Goal: Information Seeking & Learning: Compare options

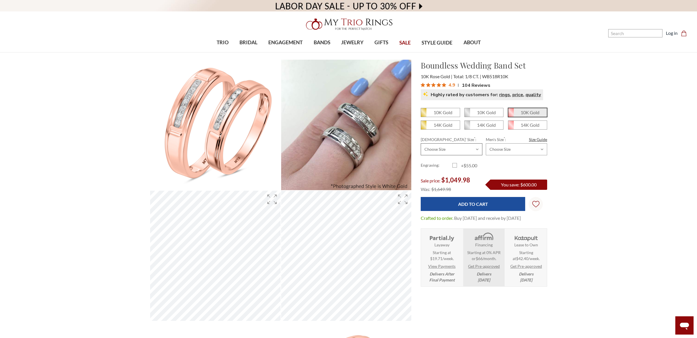
click at [455, 148] on select "Choose Size 3.00 3.25 3.50 3.75 4.00 4.25 4.50 4.75 5.00 5.25 5.50 5.75 6.00 6.…" at bounding box center [451, 149] width 61 height 12
select select "11320121"
click at [421, 143] on select "Choose Size 3.00 3.25 3.50 3.75 4.00 4.25 4.50 4.75 5.00 5.25 5.50 5.75 6.00 6.…" at bounding box center [451, 149] width 61 height 12
click at [516, 148] on select "Choose Size 6.00 6.25 6.50 6.75 7.00 7.25 7.50 7.75 8.00 8.25 8.50 8.75 9.00 9.…" at bounding box center [516, 149] width 61 height 12
select select "11320355"
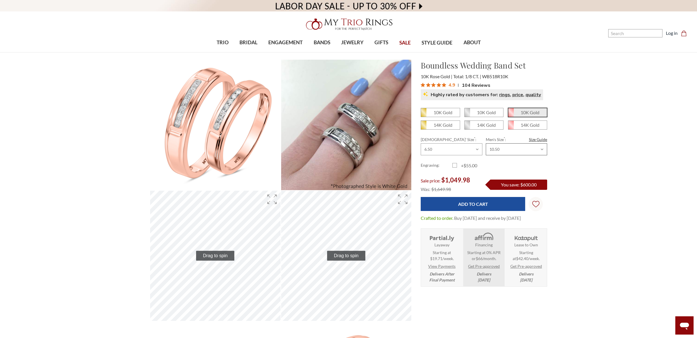
click at [486, 143] on select "Choose Size 6.00 6.25 6.50 6.75 7.00 7.25 7.50 7.75 8.00 8.25 8.50 8.75 9.00 9.…" at bounding box center [516, 149] width 61 height 12
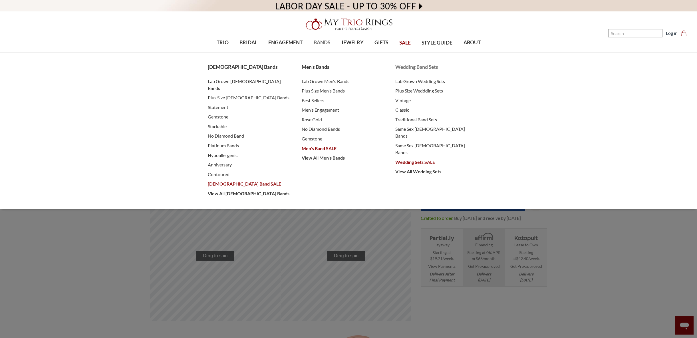
click at [411, 159] on span "Wedding Sets SALE" at bounding box center [437, 162] width 83 height 7
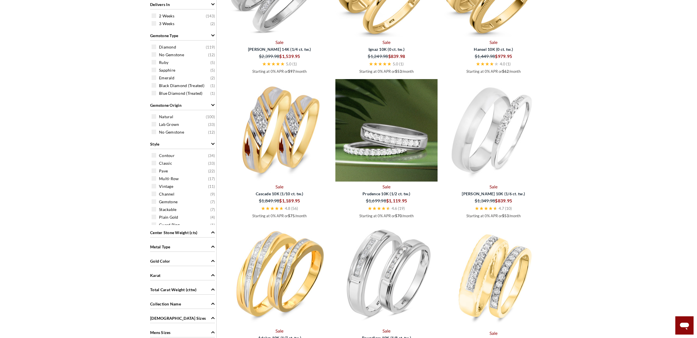
scroll to position [314, 0]
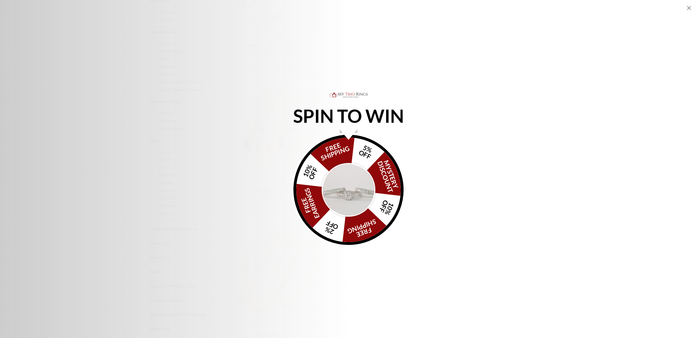
click at [343, 189] on img "Alia popup" at bounding box center [349, 190] width 54 height 54
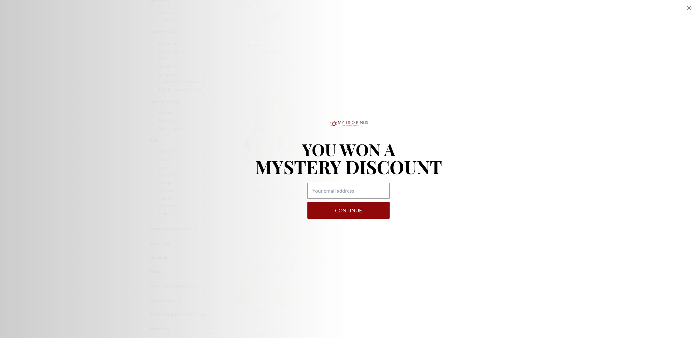
click at [688, 7] on icon "Close popup" at bounding box center [689, 8] width 4 height 4
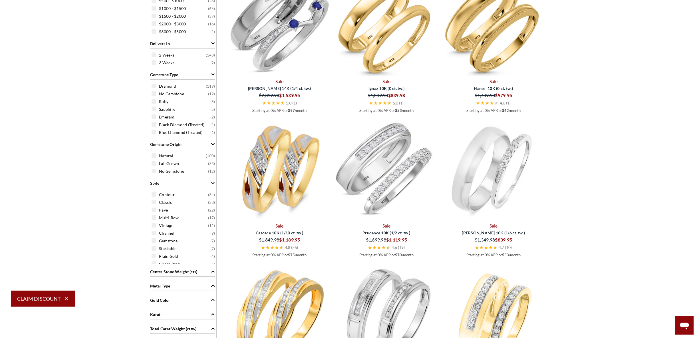
scroll to position [286, 0]
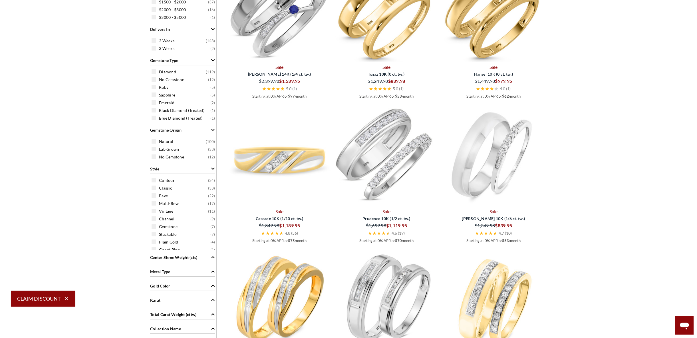
click at [283, 160] on img at bounding box center [279, 155] width 103 height 103
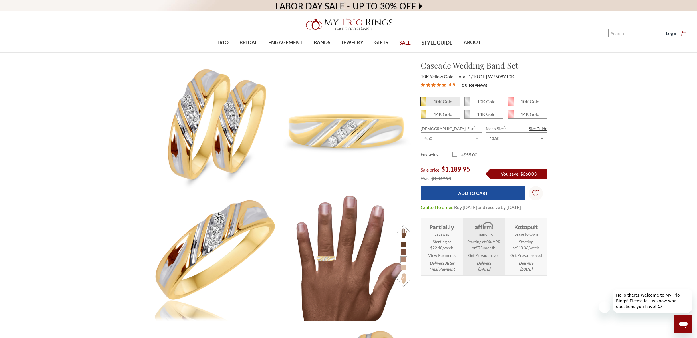
click at [523, 102] on em "10K Gold" at bounding box center [530, 101] width 19 height 5
click at [511, 104] on input "10K Gold" at bounding box center [511, 104] width 0 height 0
radio input "true"
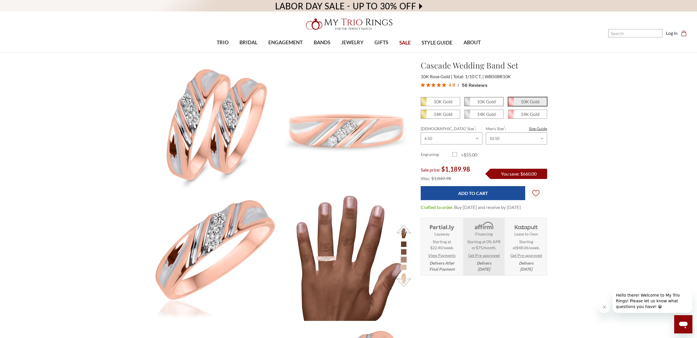
click at [485, 101] on em "10K Gold" at bounding box center [486, 101] width 19 height 5
click at [467, 104] on input "10K Gold" at bounding box center [467, 104] width 0 height 0
radio input "true"
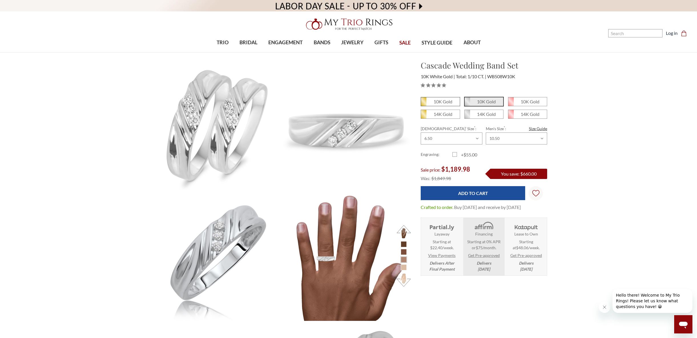
click at [441, 102] on em "10K Gold" at bounding box center [443, 101] width 19 height 5
click at [424, 104] on input "10K Gold" at bounding box center [423, 104] width 0 height 0
radio input "true"
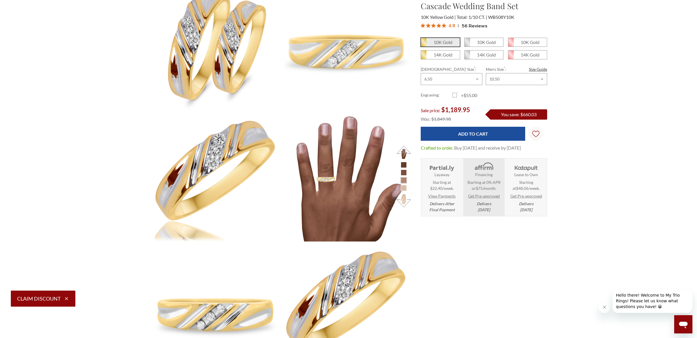
scroll to position [57, 0]
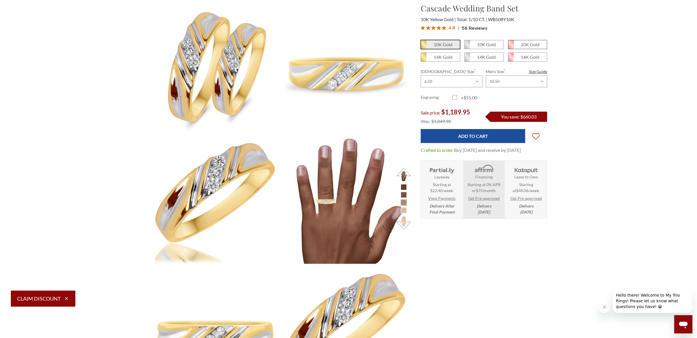
click at [529, 45] on em "10K Gold" at bounding box center [530, 44] width 19 height 5
click at [511, 47] on input "10K Gold" at bounding box center [511, 47] width 0 height 0
radio input "true"
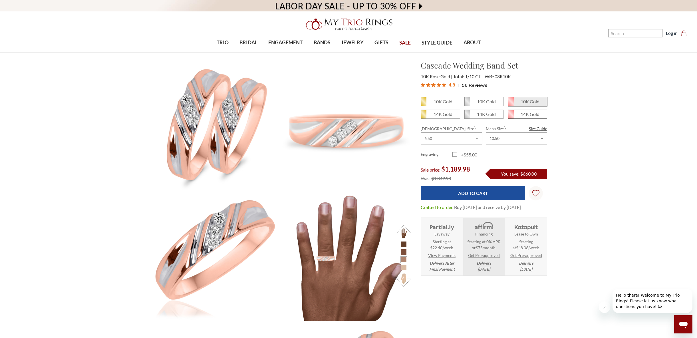
click at [534, 114] on em "14K Gold" at bounding box center [530, 113] width 19 height 5
click at [511, 116] on input "14K Gold" at bounding box center [511, 116] width 0 height 0
radio input "true"
click at [523, 102] on em "10K Gold" at bounding box center [530, 101] width 19 height 5
click at [511, 104] on input "10K Gold" at bounding box center [511, 104] width 0 height 0
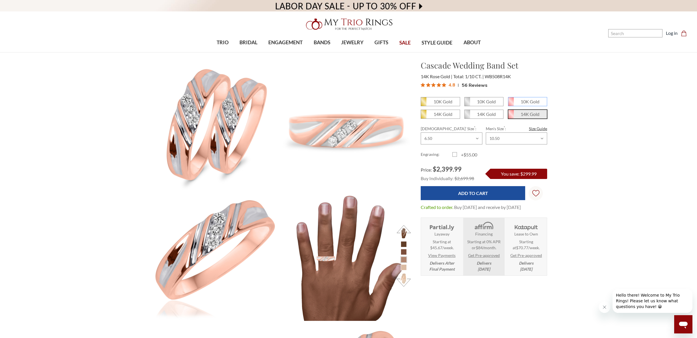
radio input "true"
click at [438, 102] on em "10K Gold" at bounding box center [443, 101] width 19 height 5
click at [424, 104] on input "10K Gold" at bounding box center [423, 104] width 0 height 0
radio input "true"
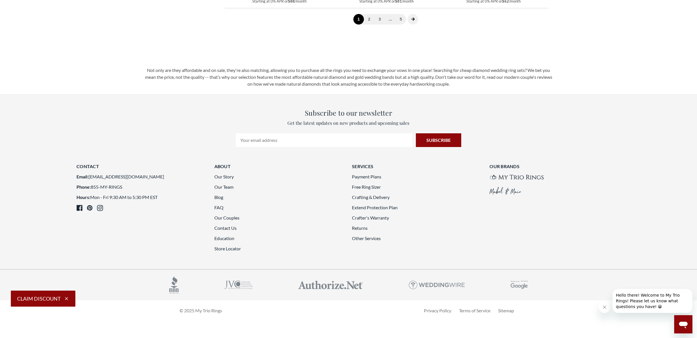
scroll to position [1542, 0]
click at [414, 21] on icon "next page" at bounding box center [412, 18] width 3 height 3
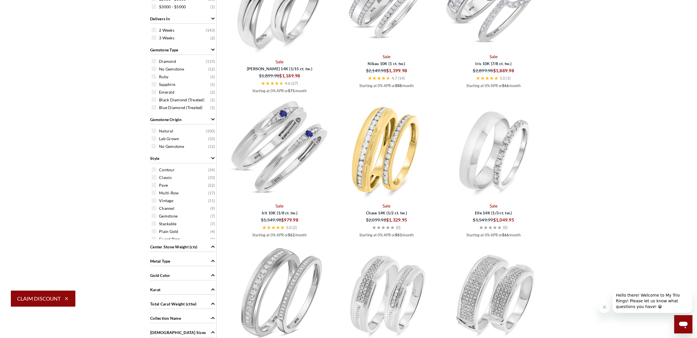
scroll to position [308, 0]
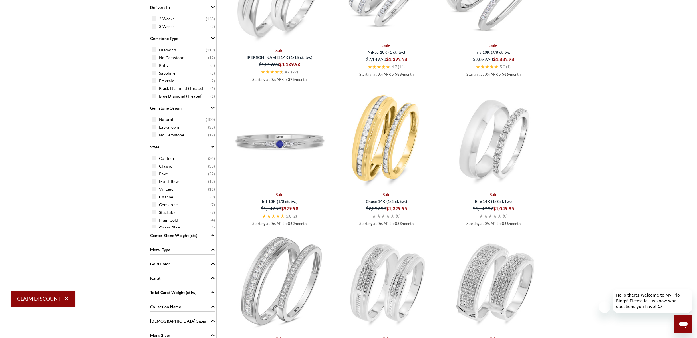
click at [260, 145] on img at bounding box center [279, 138] width 103 height 103
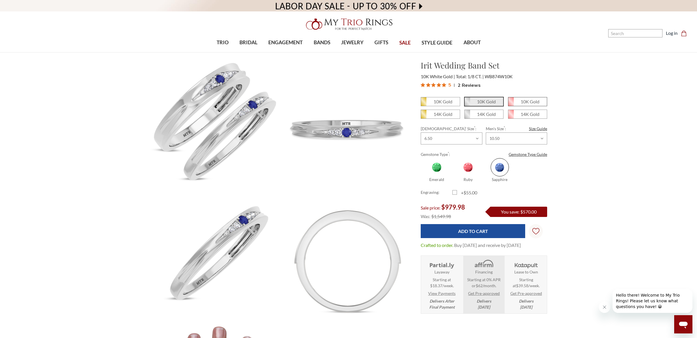
click at [522, 102] on em "10K Gold" at bounding box center [530, 101] width 19 height 5
click at [511, 104] on input "10K Gold" at bounding box center [511, 104] width 0 height 0
radio input "true"
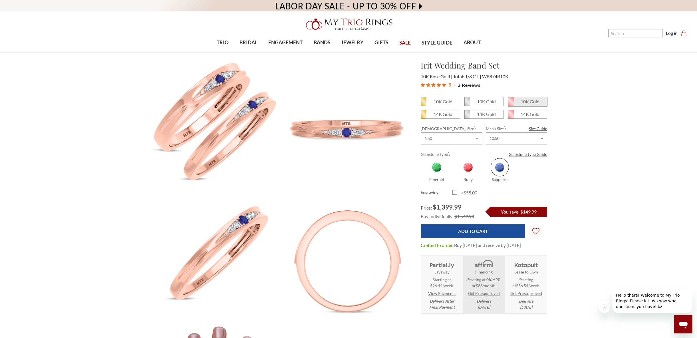
click at [469, 170] on span at bounding box center [468, 167] width 18 height 18
click at [455, 180] on input "Ruby" at bounding box center [455, 180] width 0 height 0
radio input "true"
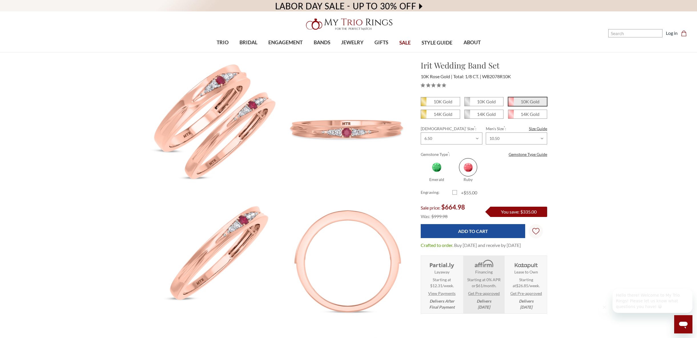
drag, startPoint x: 0, startPoint y: 0, endPoint x: 437, endPoint y: 168, distance: 468.0
click at [437, 168] on span at bounding box center [437, 167] width 18 height 18
click at [424, 180] on input "Emerald" at bounding box center [423, 180] width 0 height 0
radio input "true"
click at [527, 155] on link "Gemstone Type Guide" at bounding box center [528, 154] width 39 height 6
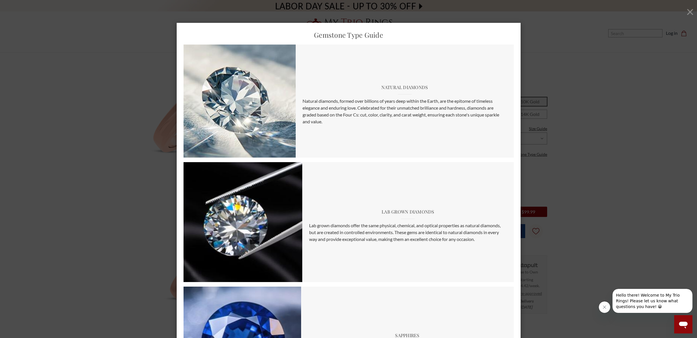
click at [685, 11] on button "×" at bounding box center [690, 11] width 23 height 23
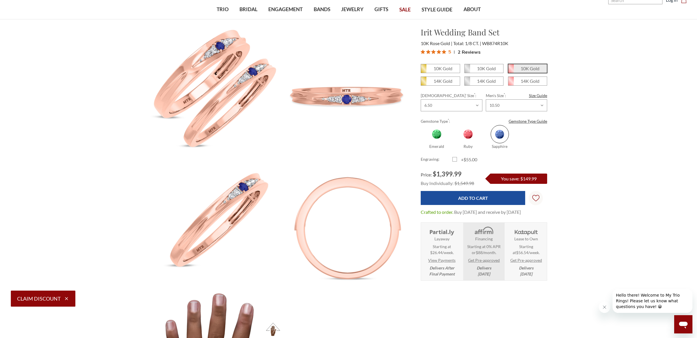
scroll to position [29, 0]
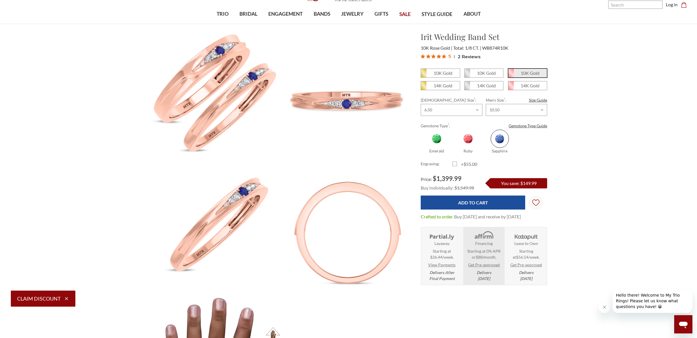
click at [437, 139] on span at bounding box center [437, 139] width 18 height 18
click at [424, 151] on input "Emerald" at bounding box center [423, 151] width 0 height 0
radio input "true"
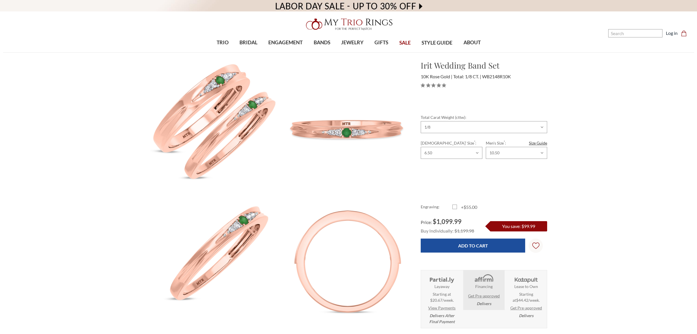
select select "17344937"
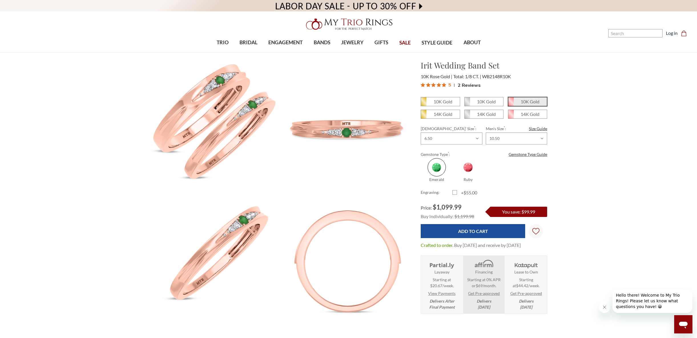
click at [469, 167] on span at bounding box center [468, 167] width 18 height 18
click at [455, 180] on input "Ruby" at bounding box center [455, 180] width 0 height 0
radio input "true"
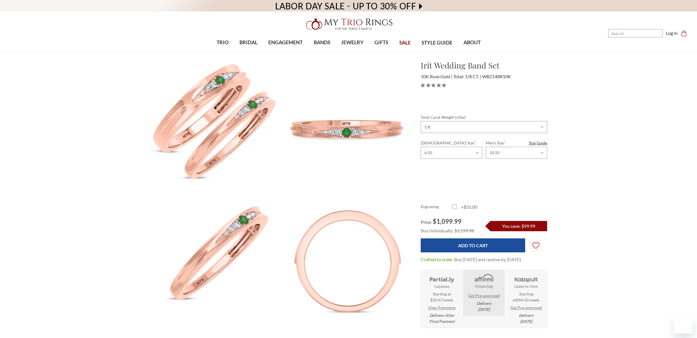
select select "17344937"
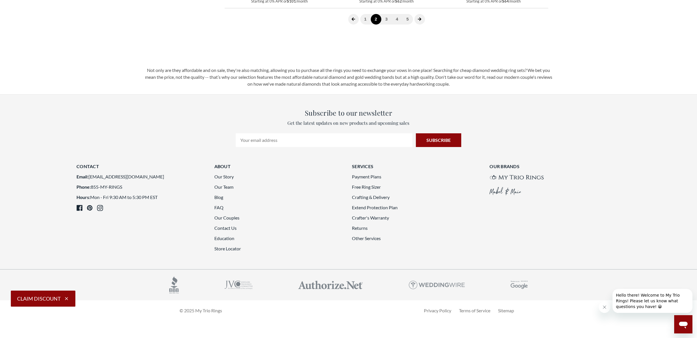
scroll to position [1536, 0]
click at [420, 21] on icon "next page" at bounding box center [419, 18] width 3 height 3
click at [420, 21] on icon "next page" at bounding box center [419, 19] width 3 height 3
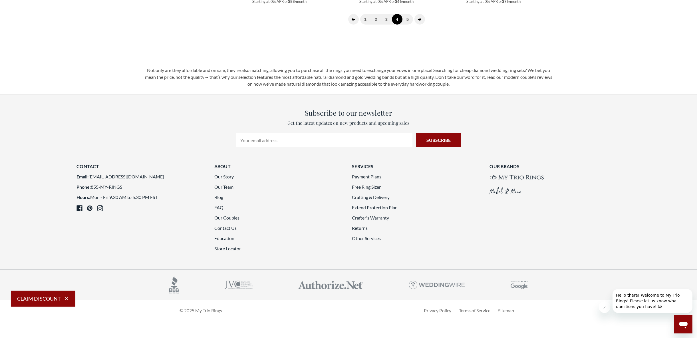
click at [419, 21] on icon "next page" at bounding box center [420, 19] width 4 height 4
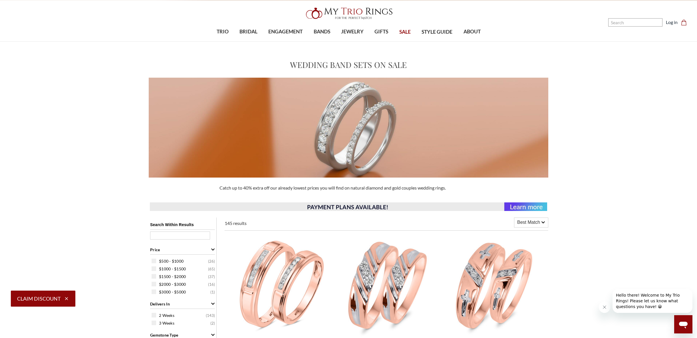
scroll to position [0, 0]
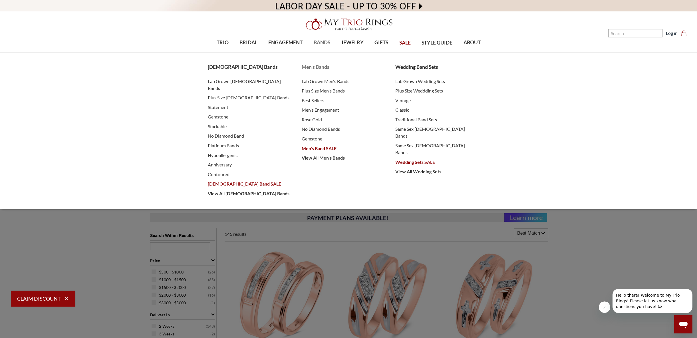
click at [319, 148] on span "Men's Band SALE" at bounding box center [343, 148] width 83 height 7
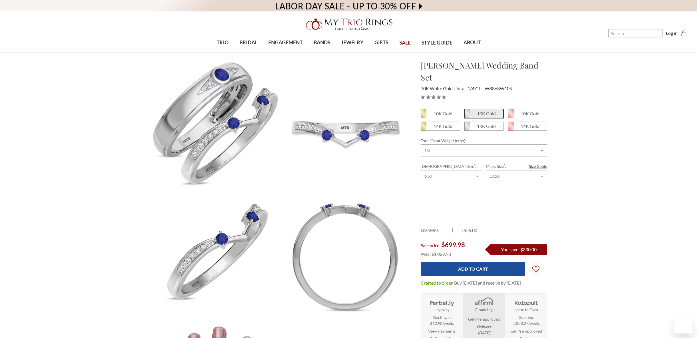
select select "18443029"
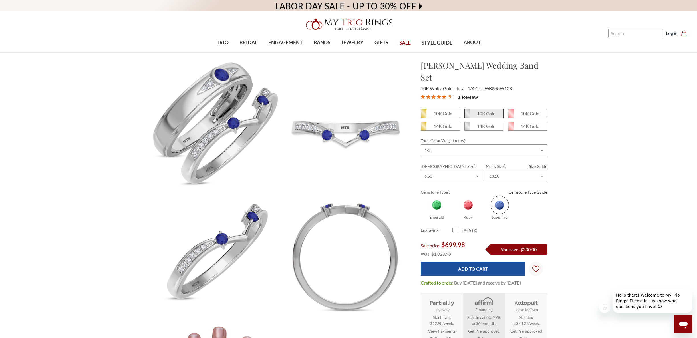
click at [533, 111] on em "10K Gold" at bounding box center [530, 113] width 19 height 5
click at [511, 116] on input "10K Gold" at bounding box center [511, 116] width 0 height 0
radio input "true"
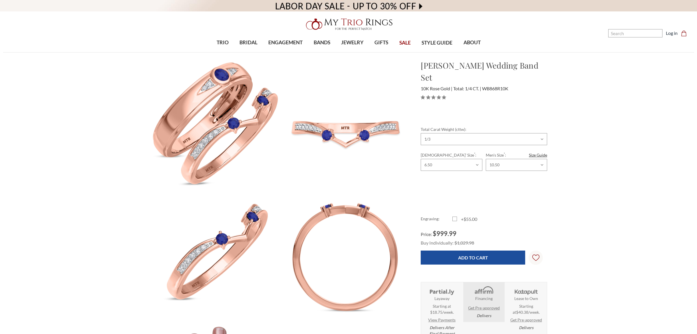
select select "18425603"
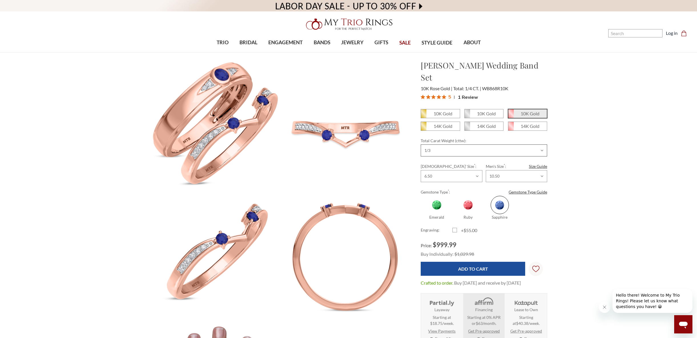
click at [544, 145] on select "Choose Options 1/5 1/4 1/3" at bounding box center [484, 151] width 127 height 12
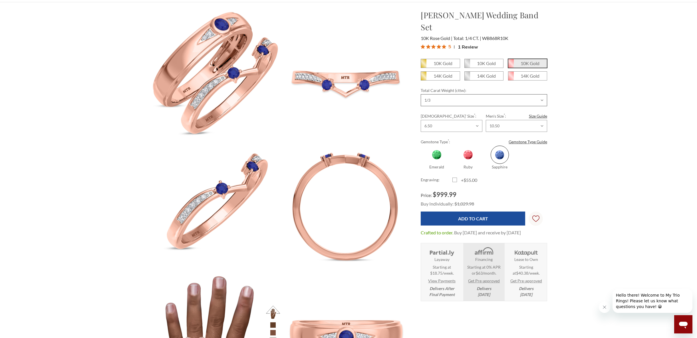
scroll to position [57, 0]
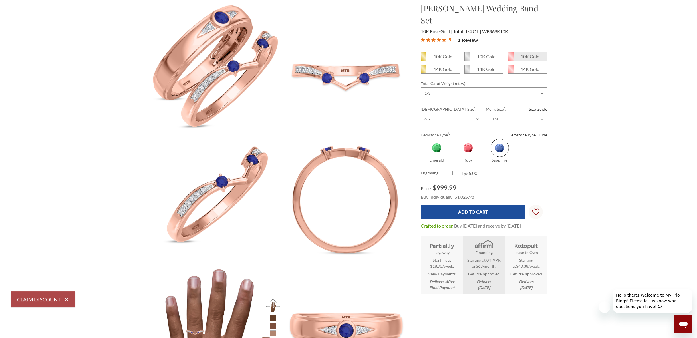
click at [469, 139] on span at bounding box center [468, 148] width 18 height 18
click at [455, 160] on input "Ruby" at bounding box center [455, 160] width 0 height 0
radio input "true"
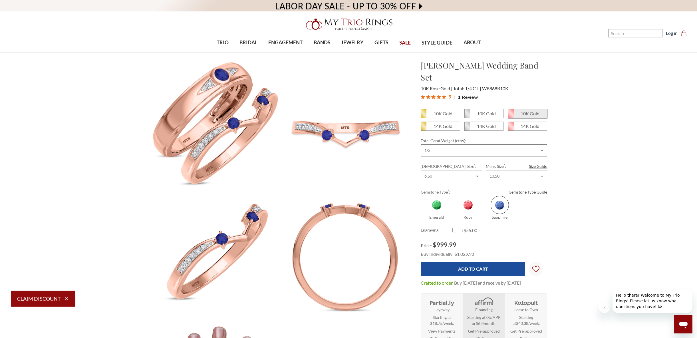
click at [456, 145] on select "Choose Options 1/5 1/4 1/3" at bounding box center [484, 151] width 127 height 12
click at [421, 145] on select "Choose Options 1/5 1/4 1/3" at bounding box center [484, 151] width 127 height 12
click at [452, 145] on select "Choose Options 1/5 1/4 1/3" at bounding box center [484, 151] width 127 height 12
select select "18425603"
click at [421, 145] on select "Choose Options 1/5 1/4 1/3" at bounding box center [484, 151] width 127 height 12
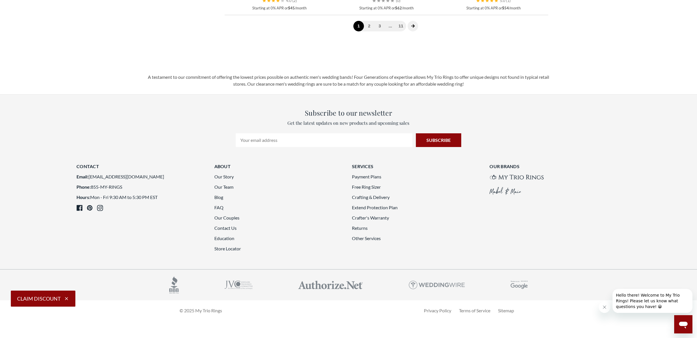
scroll to position [1514, 0]
click at [415, 28] on icon "next page" at bounding box center [413, 26] width 4 height 4
click at [426, 28] on icon "next page" at bounding box center [425, 26] width 4 height 4
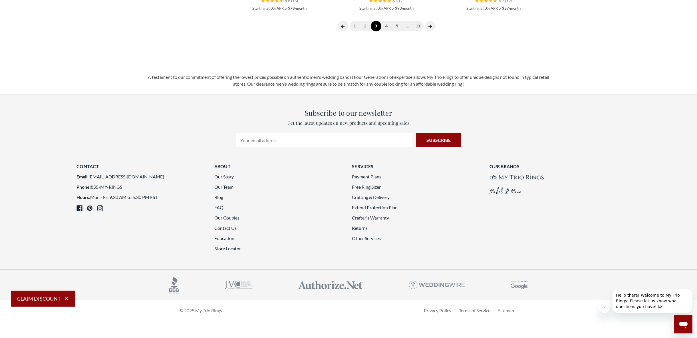
click at [428, 31] on span at bounding box center [430, 26] width 11 height 11
click at [436, 28] on icon "next page" at bounding box center [436, 26] width 4 height 4
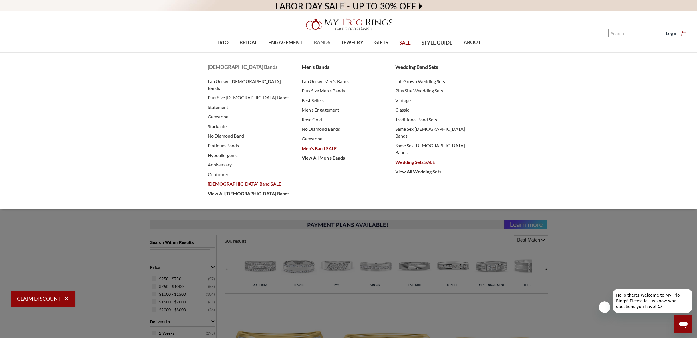
click at [229, 180] on span "[DEMOGRAPHIC_DATA] Band SALE" at bounding box center [249, 183] width 83 height 7
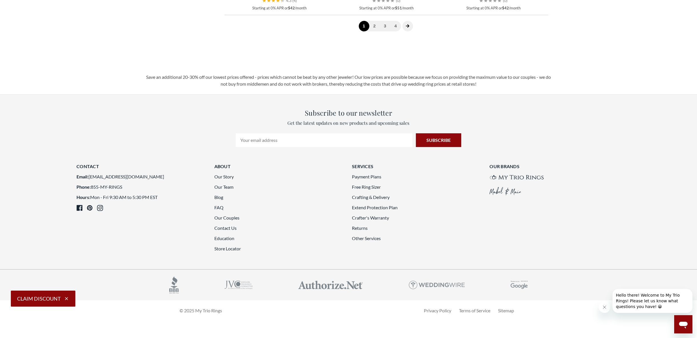
scroll to position [1571, 0]
click at [408, 28] on icon "next page" at bounding box center [408, 26] width 4 height 4
click at [414, 31] on span at bounding box center [414, 26] width 11 height 11
click at [412, 31] on span at bounding box center [414, 26] width 11 height 11
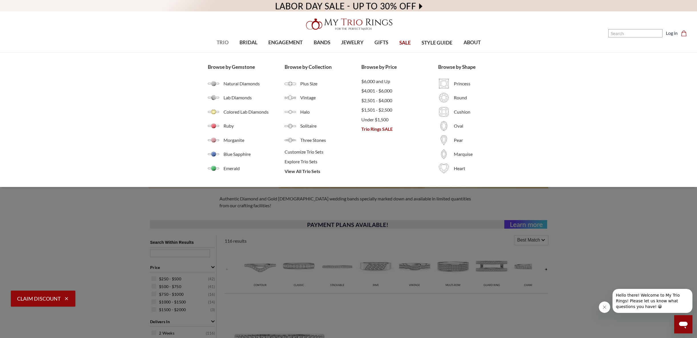
click at [222, 43] on span "TRIO" at bounding box center [223, 42] width 12 height 7
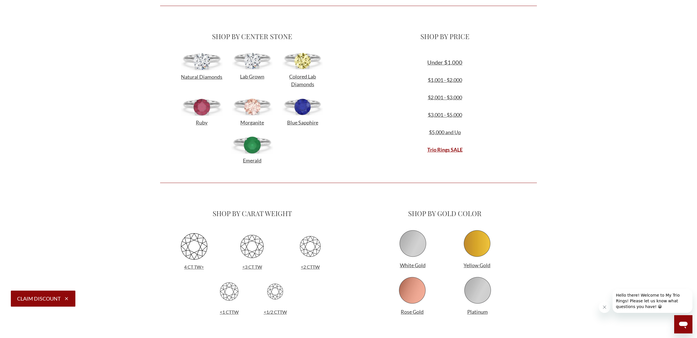
scroll to position [200, 0]
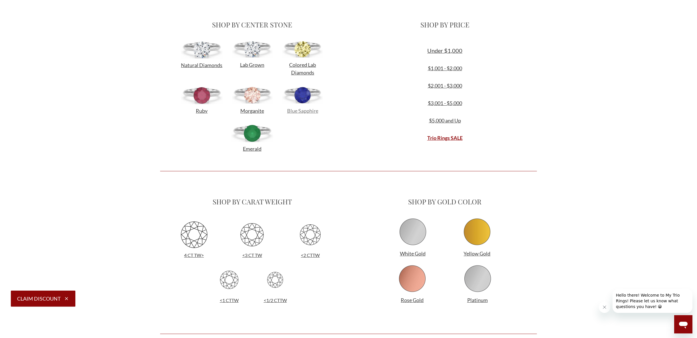
click at [304, 112] on span "Blue Sapphire" at bounding box center [302, 111] width 31 height 6
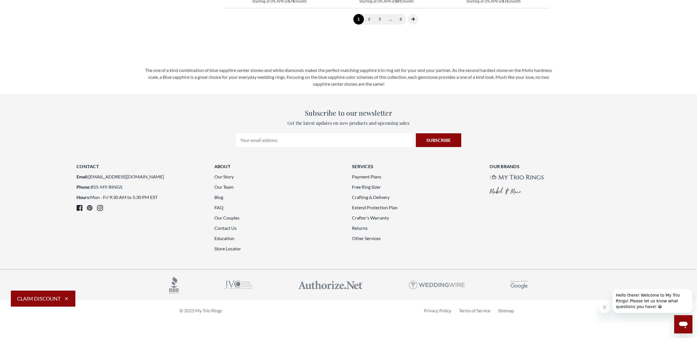
scroll to position [1542, 0]
click at [412, 21] on icon "next page" at bounding box center [413, 19] width 4 height 4
click at [427, 21] on icon "next page" at bounding box center [425, 19] width 4 height 4
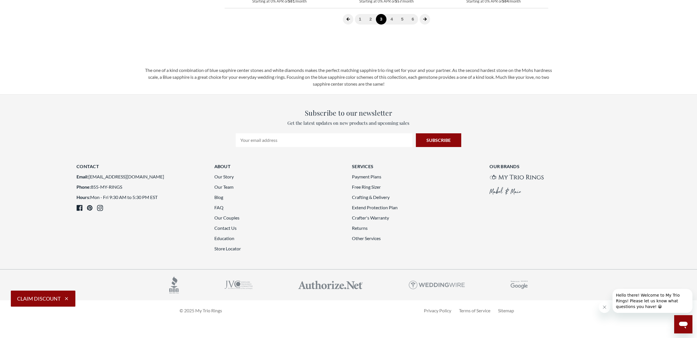
click at [426, 21] on icon "next page" at bounding box center [424, 18] width 3 height 3
click at [425, 21] on icon "next page" at bounding box center [424, 18] width 3 height 3
click at [424, 21] on icon "next page" at bounding box center [425, 19] width 4 height 4
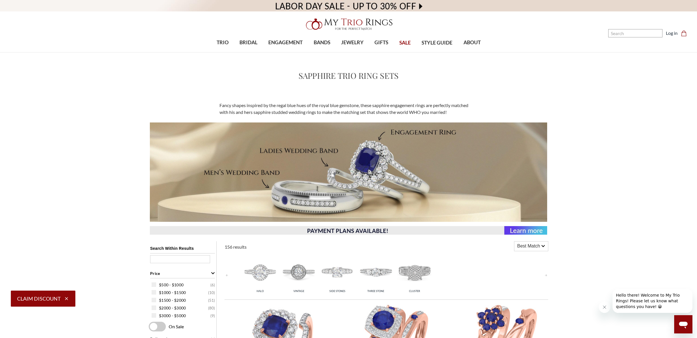
click at [403, 43] on span "SALE" at bounding box center [405, 42] width 11 height 7
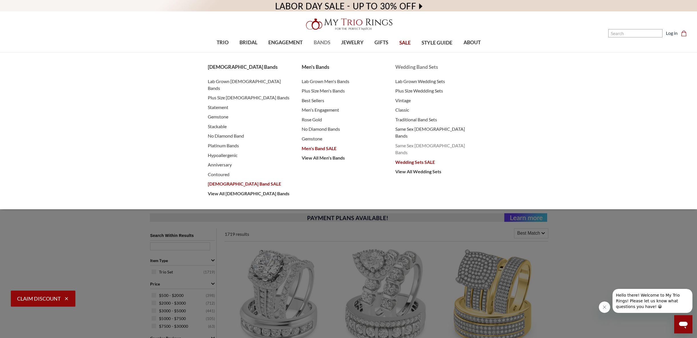
click at [420, 142] on span "Same Sex [DEMOGRAPHIC_DATA] Bands" at bounding box center [437, 149] width 83 height 14
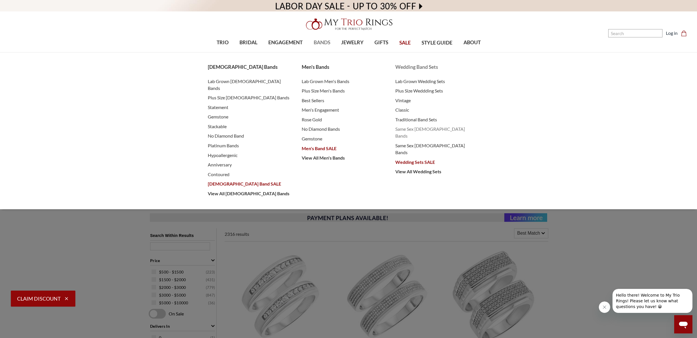
click at [418, 129] on span "Same Sex [DEMOGRAPHIC_DATA] Bands" at bounding box center [437, 133] width 83 height 14
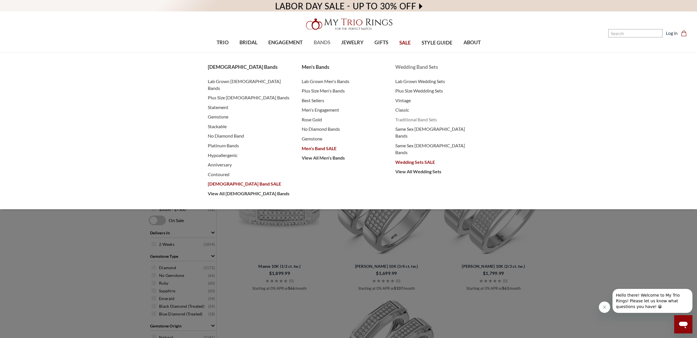
click at [419, 120] on span "Traditional Band Sets" at bounding box center [437, 119] width 83 height 7
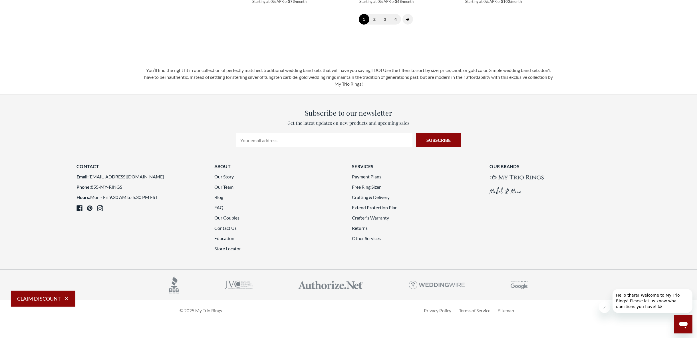
scroll to position [1399, 0]
click at [408, 21] on icon "next page" at bounding box center [407, 19] width 3 height 3
click at [414, 21] on icon "next page" at bounding box center [415, 19] width 4 height 4
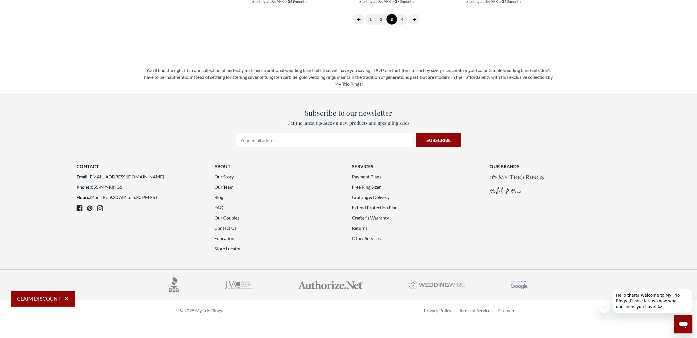
click at [412, 25] on span at bounding box center [414, 19] width 11 height 11
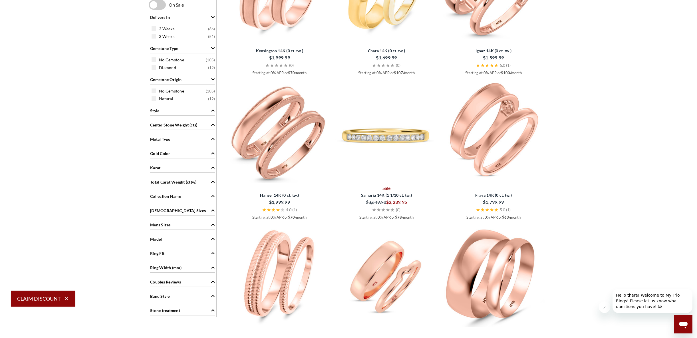
scroll to position [221, 0]
